Goal: Information Seeking & Learning: Learn about a topic

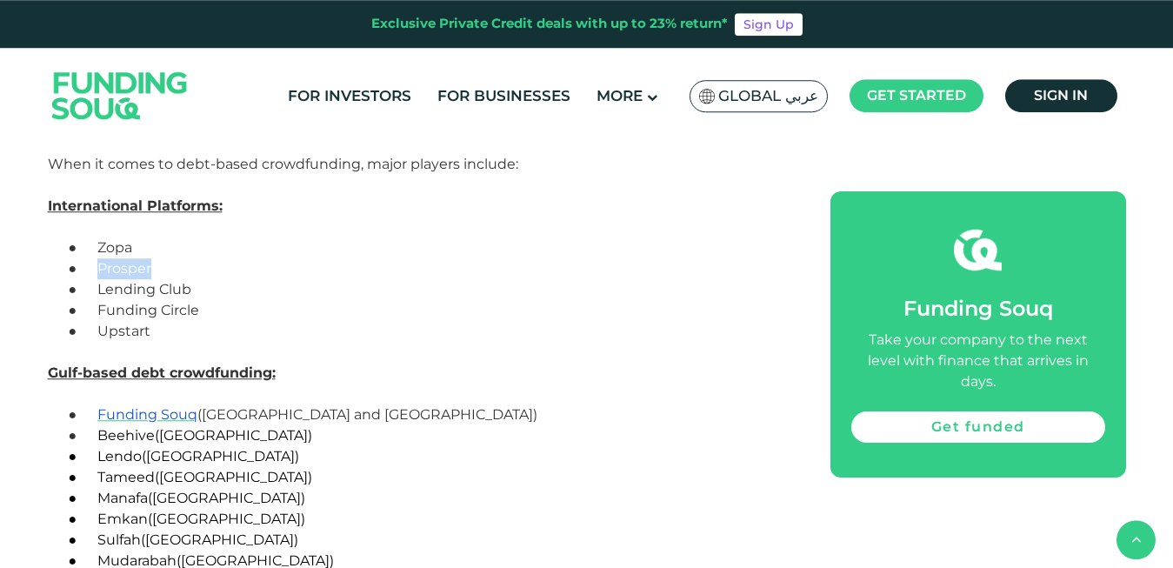
scroll to position [3990, 0]
click at [117, 250] on span "Zopa" at bounding box center [114, 249] width 35 height 17
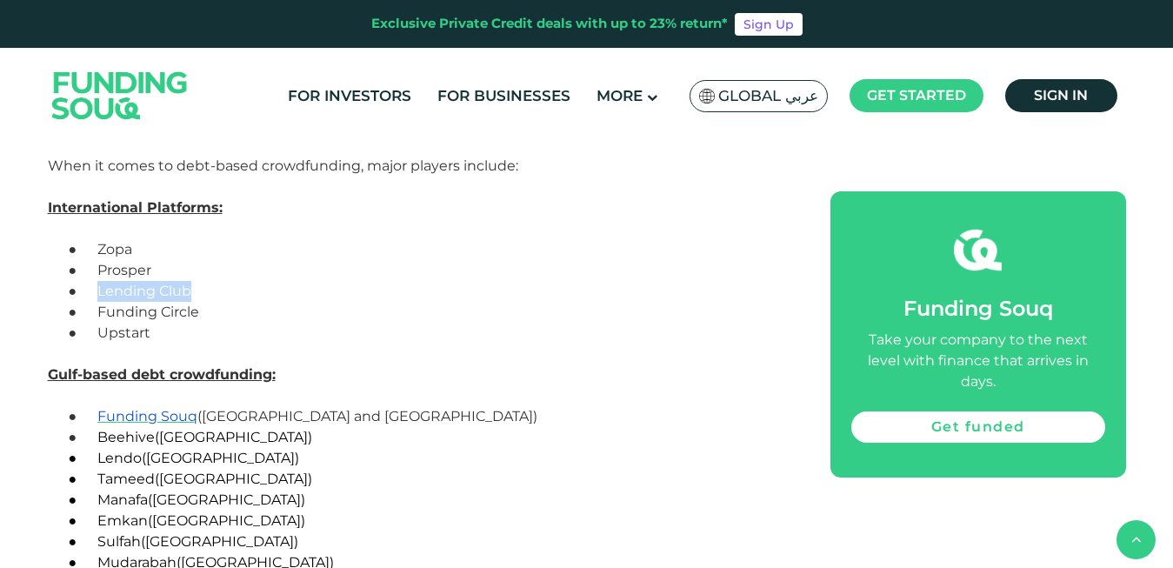
drag, startPoint x: 207, startPoint y: 292, endPoint x: 98, endPoint y: 291, distance: 108.7
click at [98, 291] on p "● Lending Club" at bounding box center [441, 291] width 702 height 21
copy p "Lending Club"
click at [128, 477] on span "Tameed" at bounding box center [125, 478] width 57 height 17
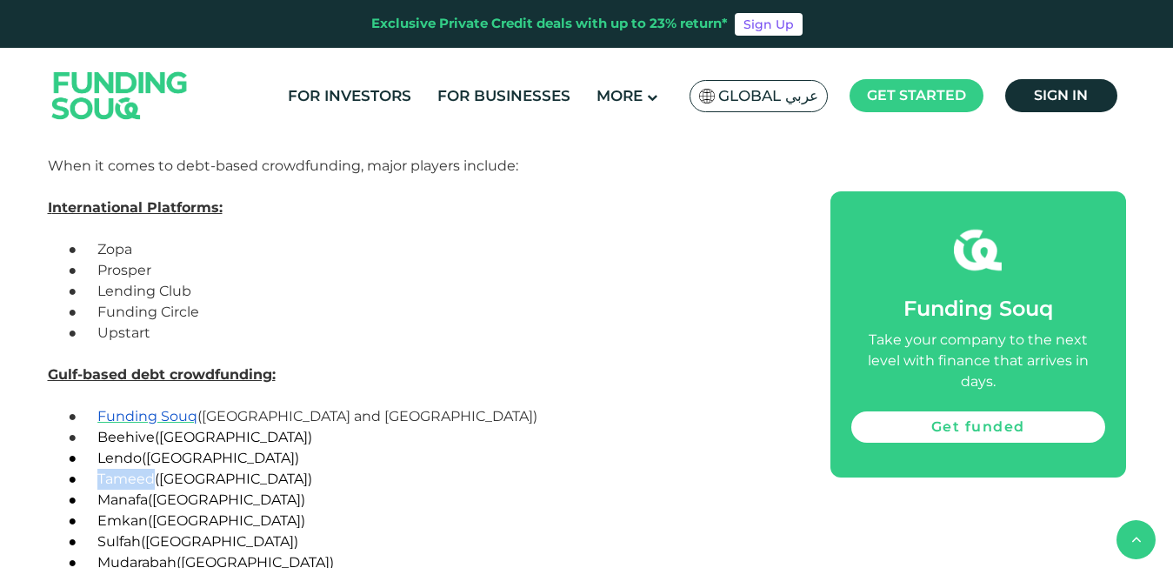
copy span "Tameed"
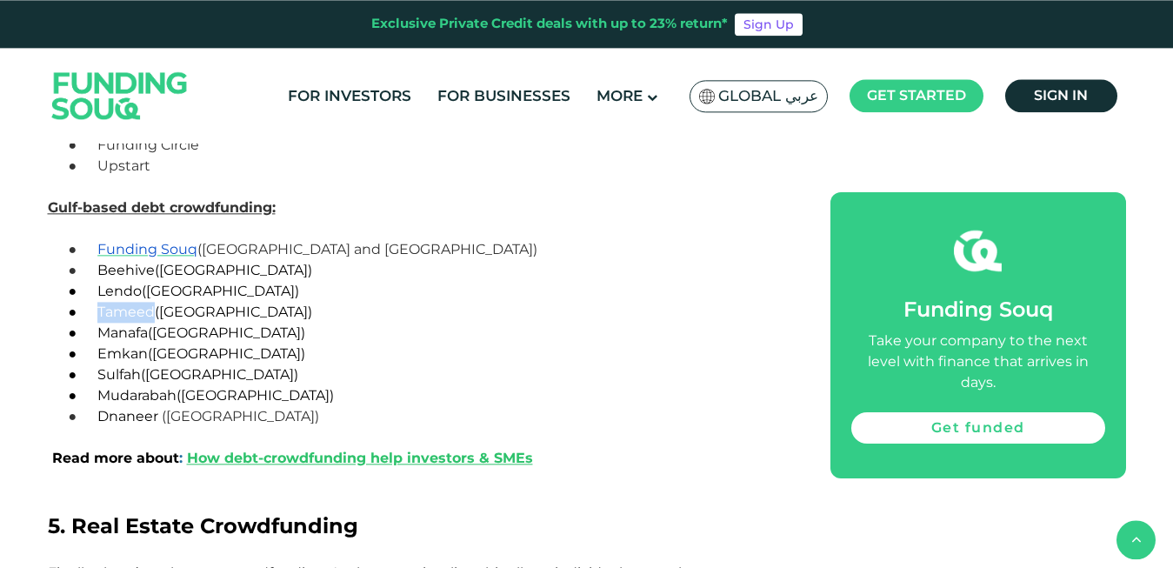
scroll to position [4180, 0]
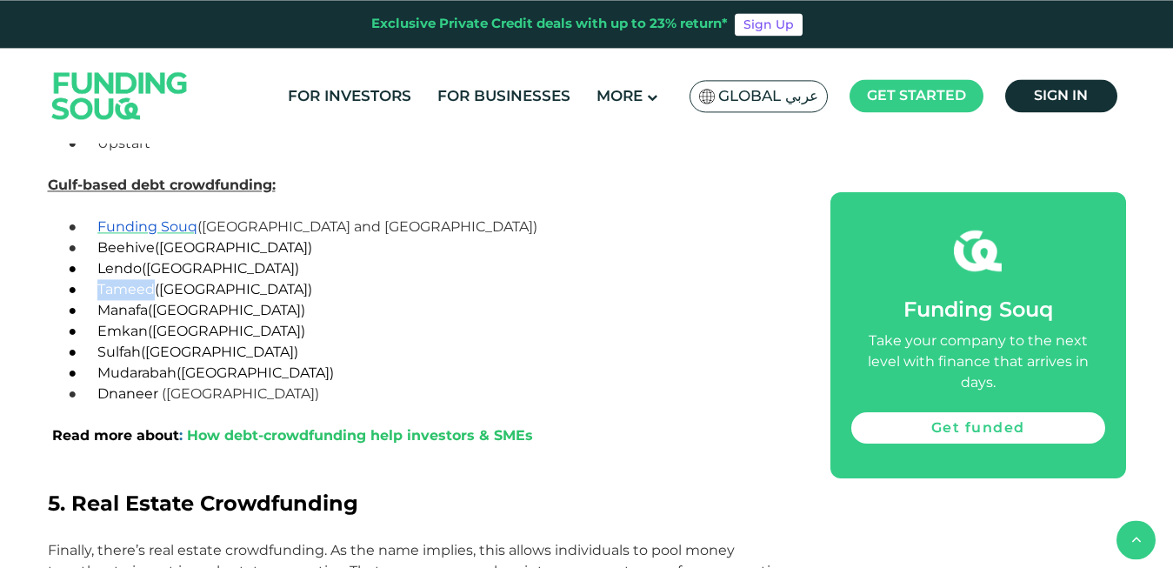
click at [347, 435] on link "How debt-crowdfunding help investors & SMEs" at bounding box center [360, 435] width 346 height 17
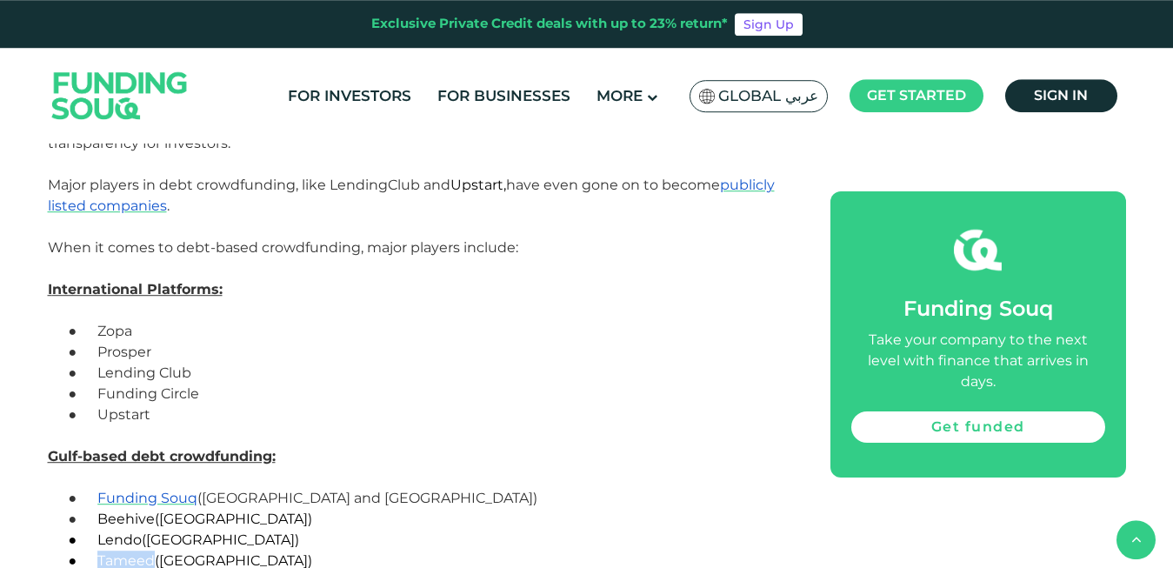
scroll to position [3931, 0]
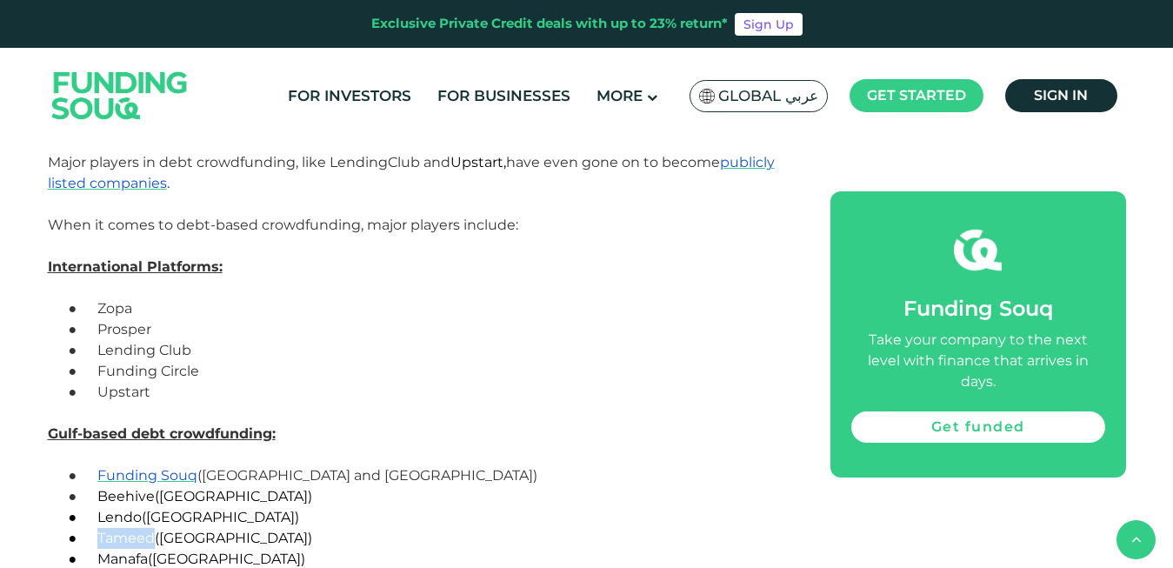
click at [120, 393] on span "Upstart" at bounding box center [123, 391] width 53 height 17
